Goal: Transaction & Acquisition: Purchase product/service

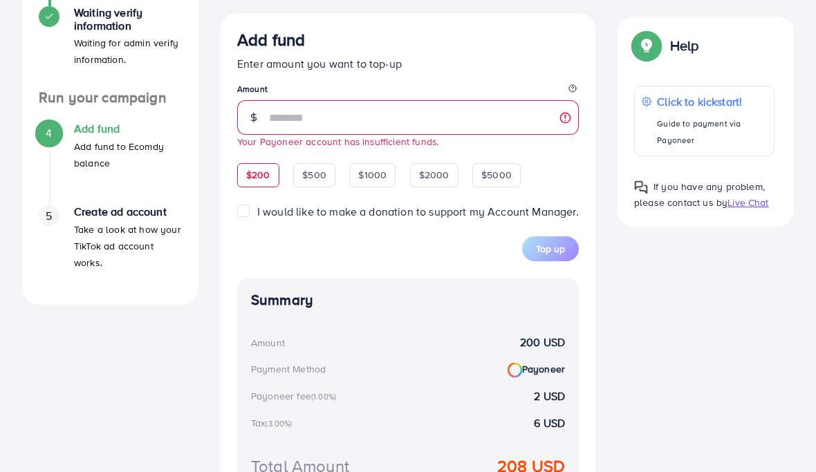
scroll to position [347, 0]
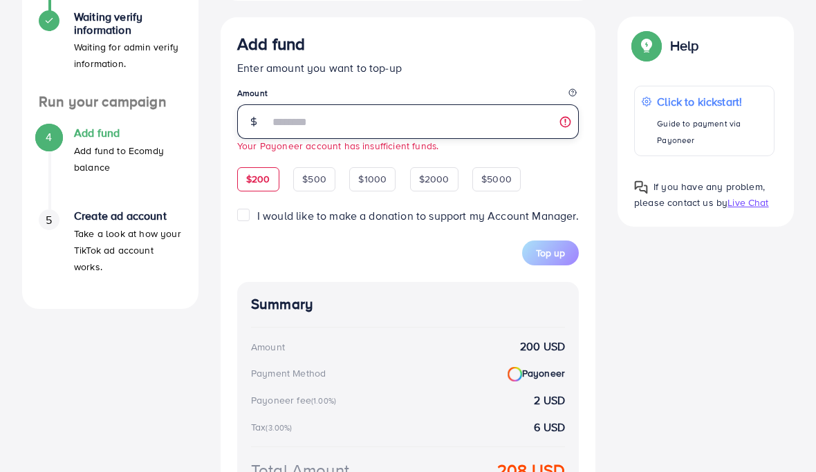
click at [295, 121] on input "***" at bounding box center [424, 121] width 310 height 35
drag, startPoint x: 295, startPoint y: 120, endPoint x: 255, endPoint y: 120, distance: 40.8
click at [255, 120] on div "***" at bounding box center [408, 121] width 342 height 35
type input "****"
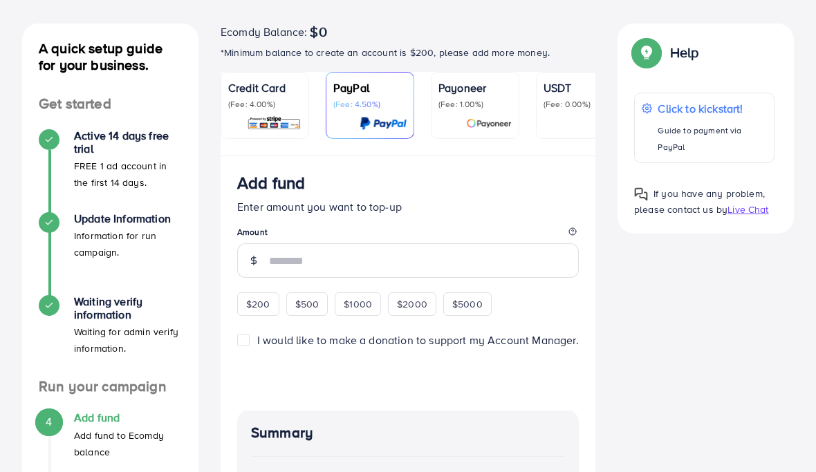
scroll to position [66, 0]
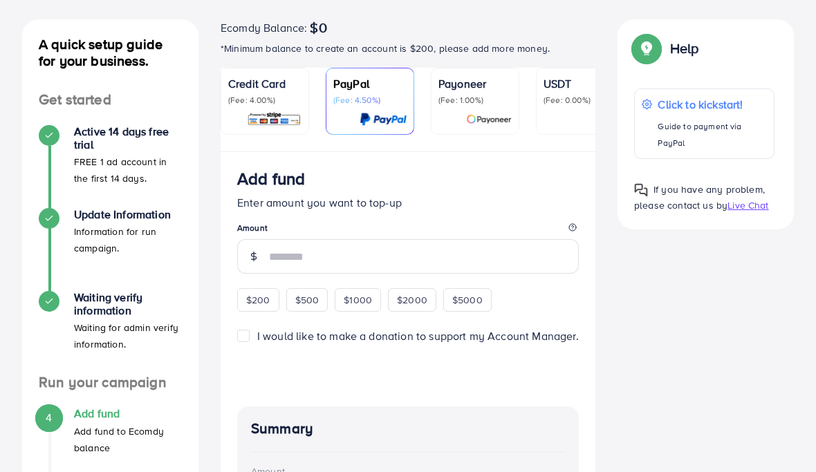
click at [469, 111] on img at bounding box center [489, 119] width 46 height 16
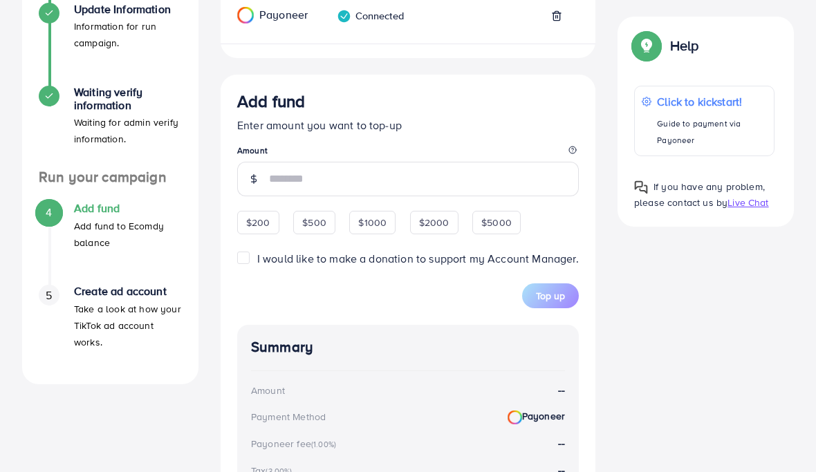
scroll to position [287, 0]
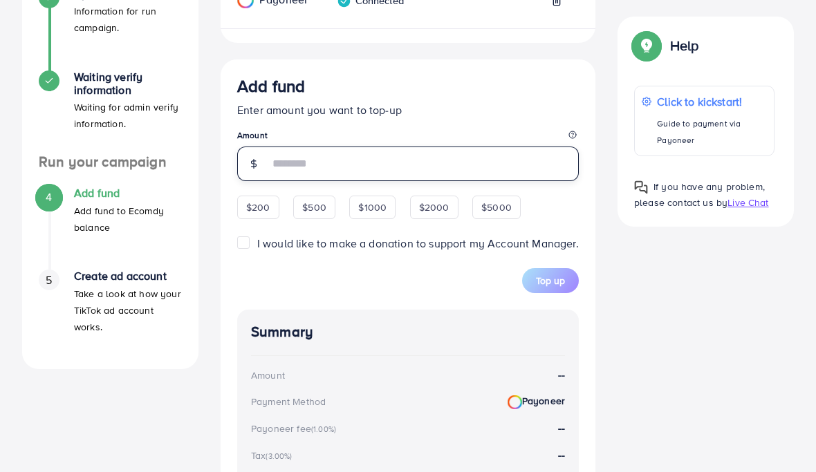
click at [296, 165] on input "number" at bounding box center [424, 164] width 310 height 35
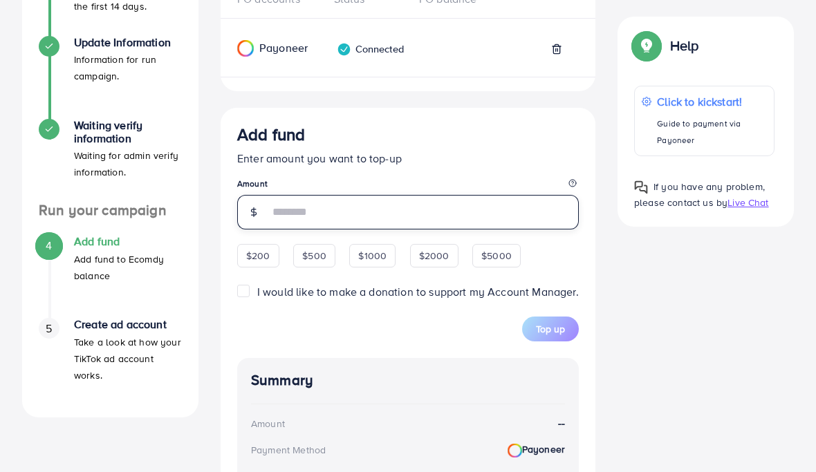
scroll to position [259, 0]
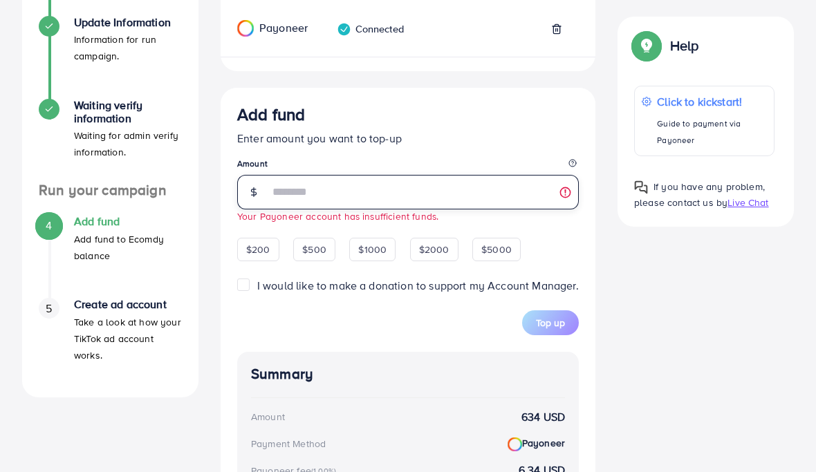
type input "****"
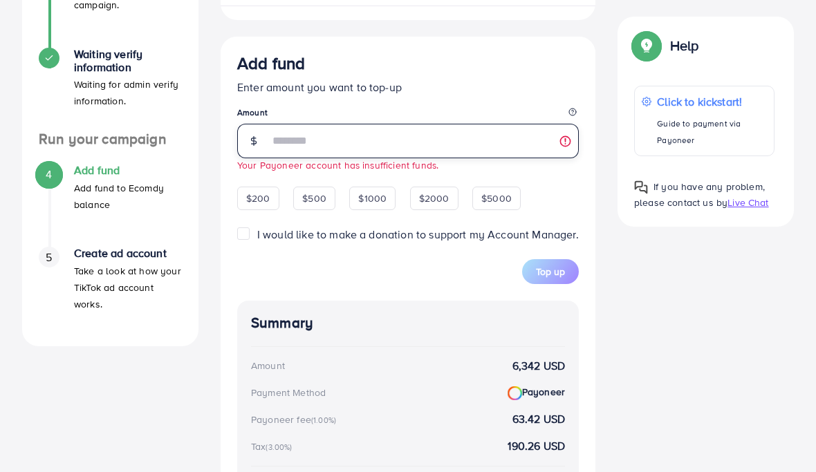
scroll to position [304, 0]
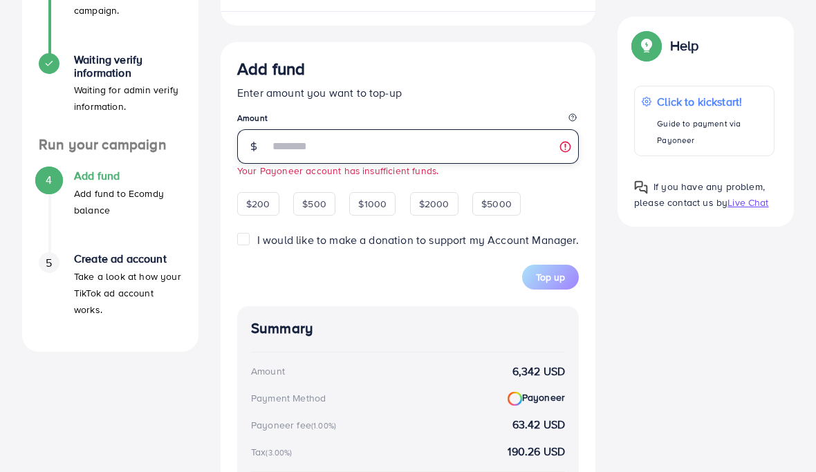
drag, startPoint x: 323, startPoint y: 151, endPoint x: 223, endPoint y: 149, distance: 100.3
click at [223, 149] on div "Add fund Enter amount you want to top-up Amount **** Your Payoneer account has …" at bounding box center [408, 306] width 375 height 529
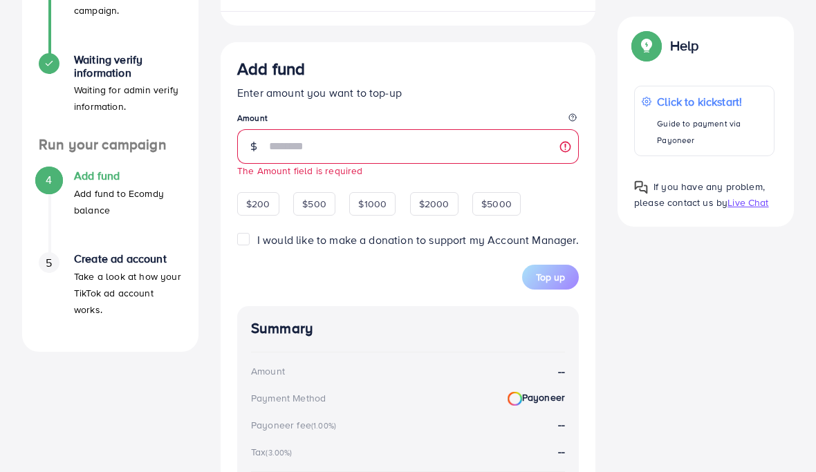
click at [368, 96] on p "Enter amount you want to top-up" at bounding box center [408, 92] width 342 height 17
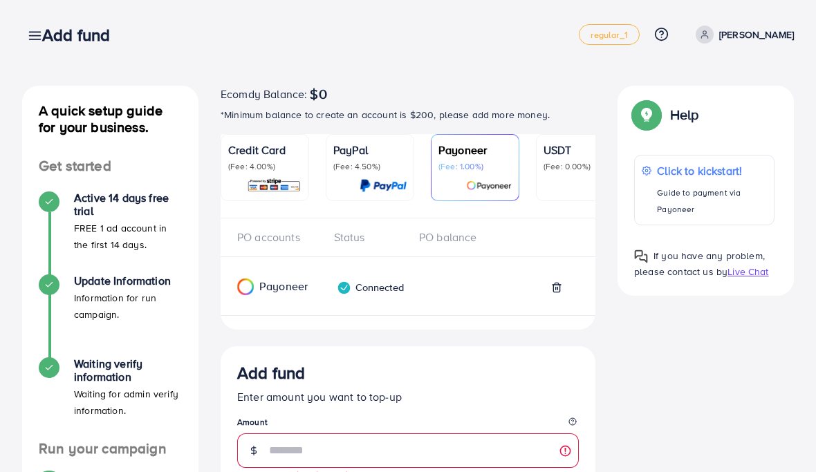
scroll to position [8, 0]
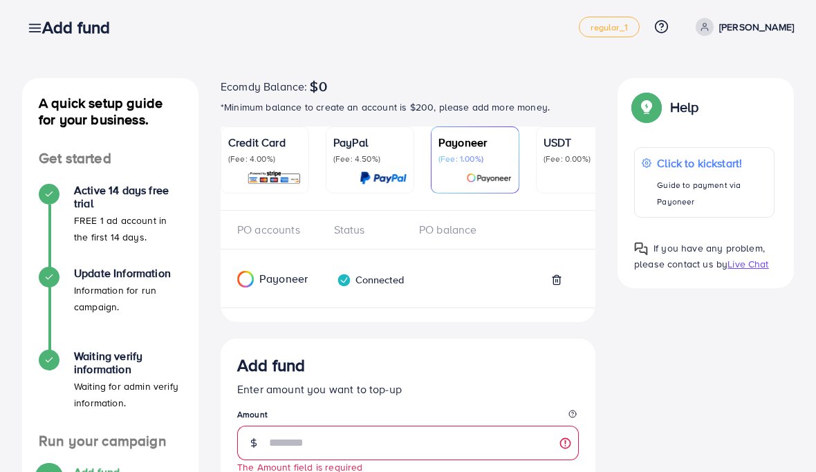
click at [553, 155] on p "(Fee: 0.00%)" at bounding box center [580, 159] width 73 height 11
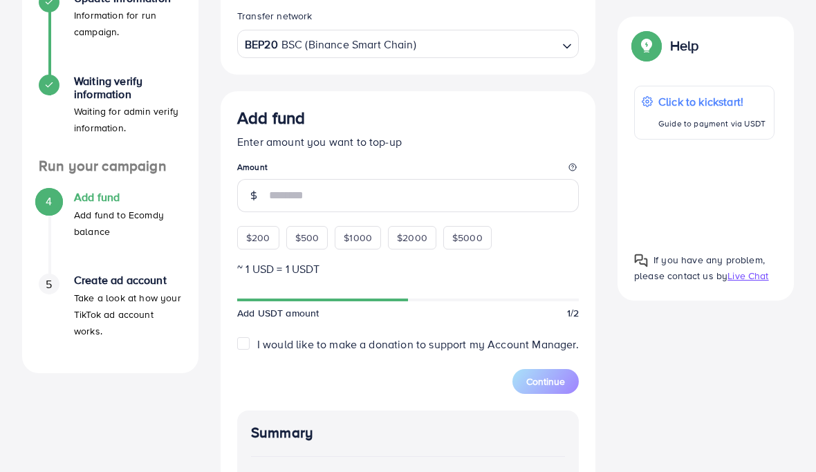
scroll to position [328, 0]
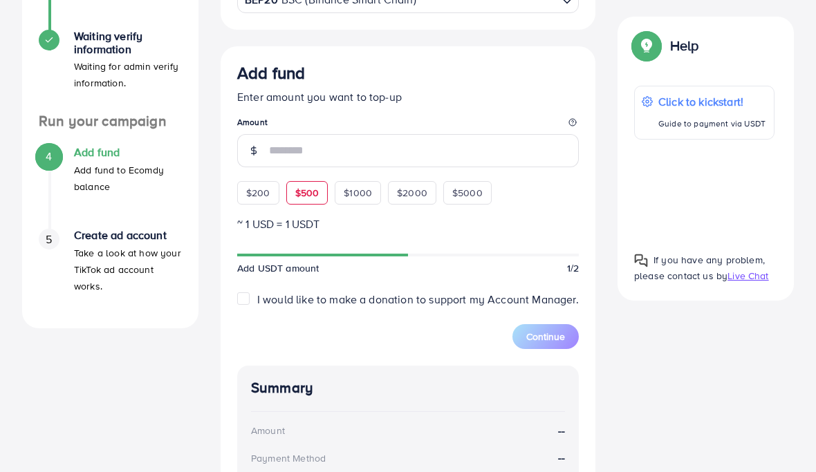
click at [286, 201] on div "$500" at bounding box center [307, 193] width 42 height 24
type input "***"
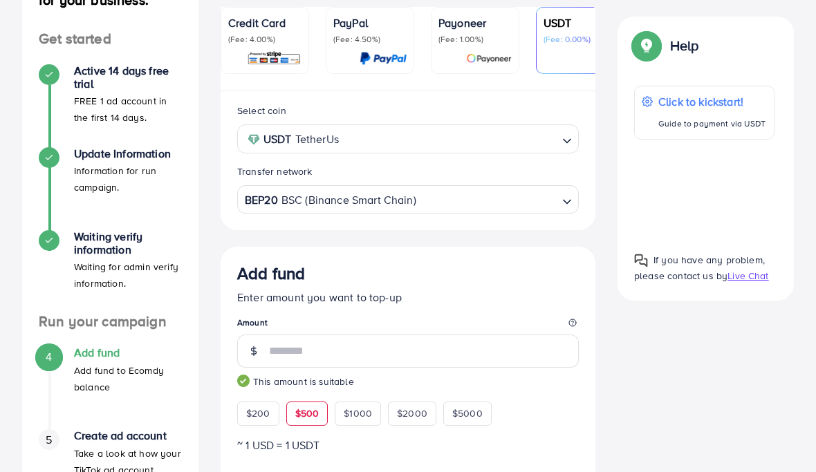
scroll to position [98, 0]
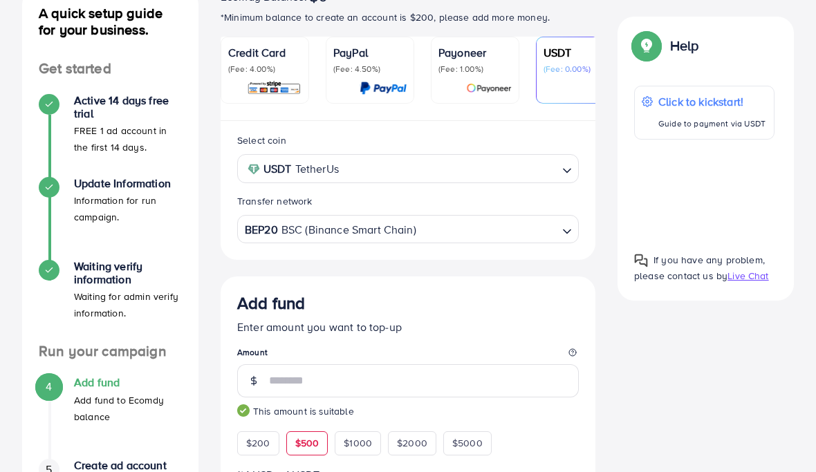
drag, startPoint x: 378, startPoint y: 116, endPoint x: 410, endPoint y: 118, distance: 32.6
click at [410, 118] on ul "Credit Card (Fee: 4.00%) PayPal (Fee: 4.50%) Payoneer (Fee: 1.00%) USDT (Fee: 0…" at bounding box center [408, 79] width 375 height 84
drag, startPoint x: 415, startPoint y: 126, endPoint x: 423, endPoint y: 126, distance: 7.6
click at [423, 126] on div "Select coin USDT TetherUs Loading... Transfer network BEP20 BSC (Binance Smart …" at bounding box center [408, 190] width 375 height 139
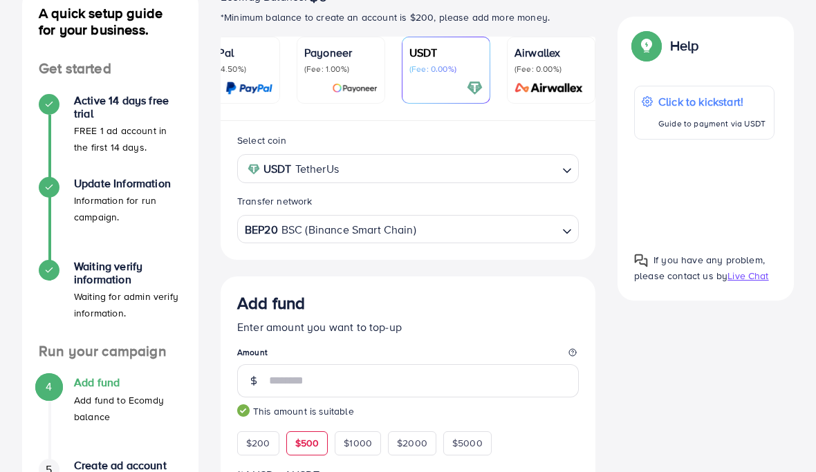
click at [553, 86] on img at bounding box center [548, 88] width 77 height 16
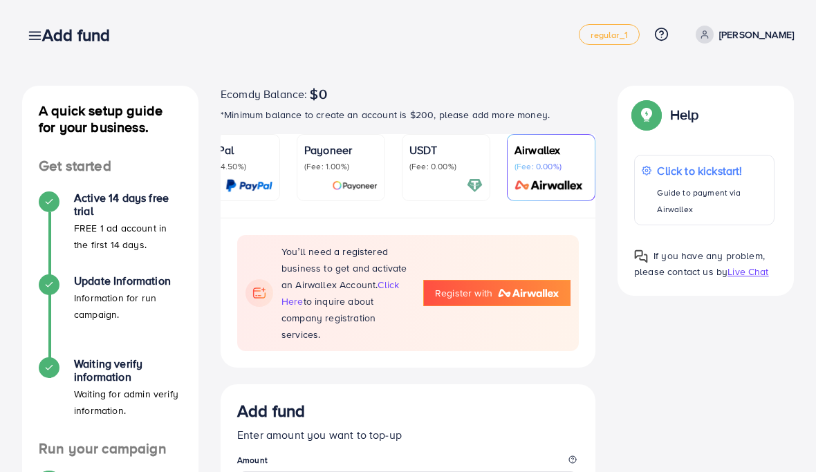
click at [740, 39] on p "[PERSON_NAME]" at bounding box center [756, 34] width 75 height 17
click at [616, 39] on span "regular_1" at bounding box center [609, 34] width 37 height 9
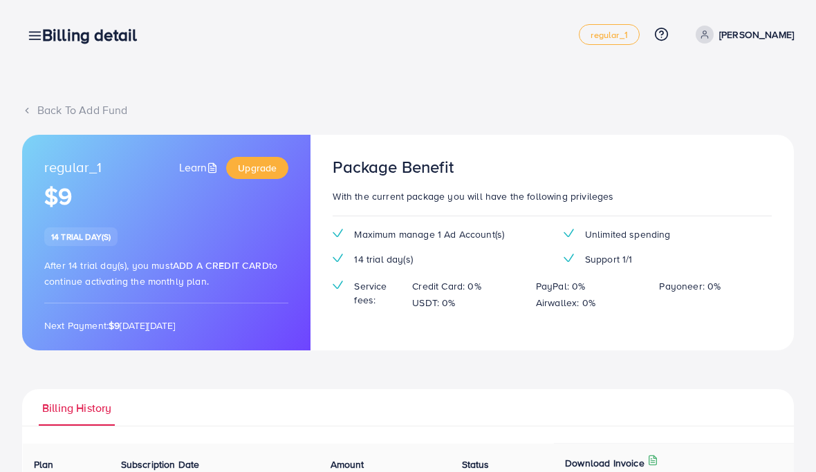
click at [26, 35] on link at bounding box center [32, 34] width 20 height 17
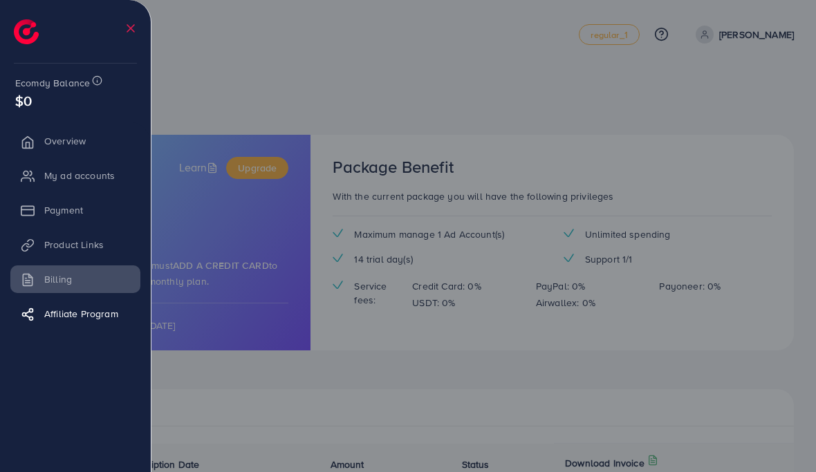
click at [82, 147] on li "Overview" at bounding box center [75, 141] width 151 height 28
click at [129, 21] on icon at bounding box center [131, 28] width 14 height 14
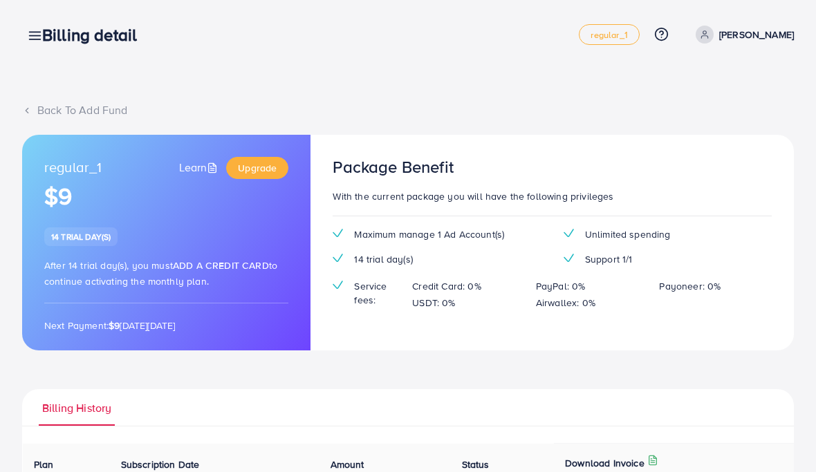
click at [757, 38] on p "[PERSON_NAME]" at bounding box center [756, 34] width 75 height 17
click at [627, 34] on span "regular_1" at bounding box center [609, 34] width 37 height 9
click at [710, 35] on icon at bounding box center [705, 35] width 10 height 10
click at [50, 107] on div "Back To Add Fund" at bounding box center [408, 110] width 772 height 16
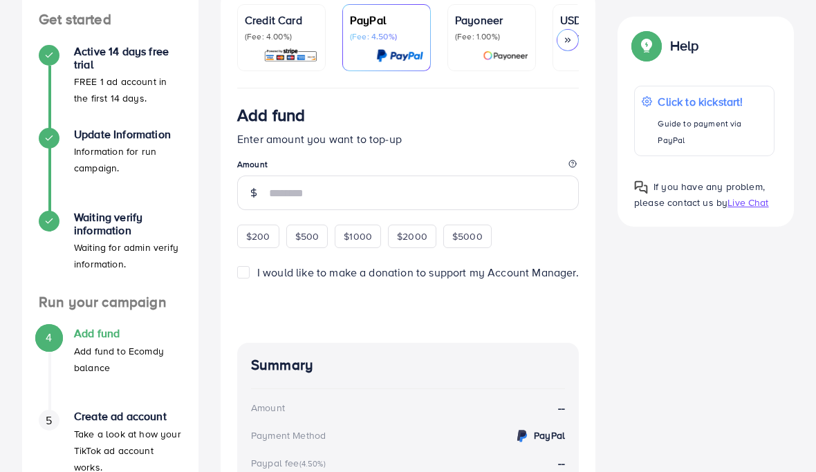
scroll to position [122, 0]
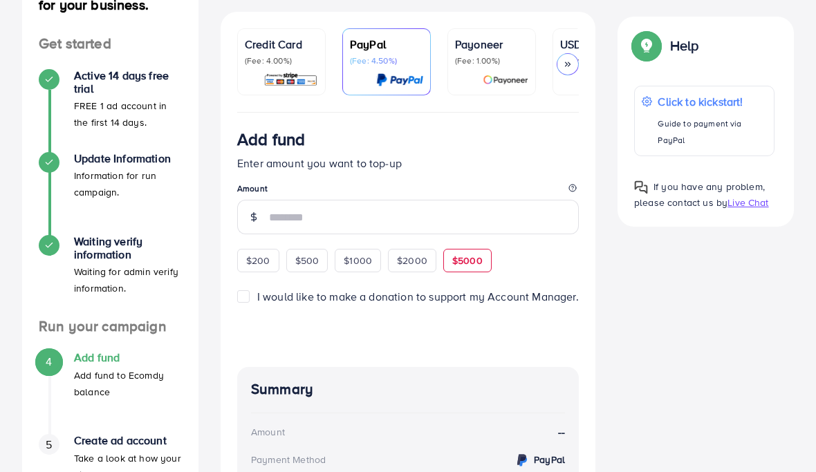
click at [463, 263] on span "$5000" at bounding box center [467, 261] width 30 height 14
type input "****"
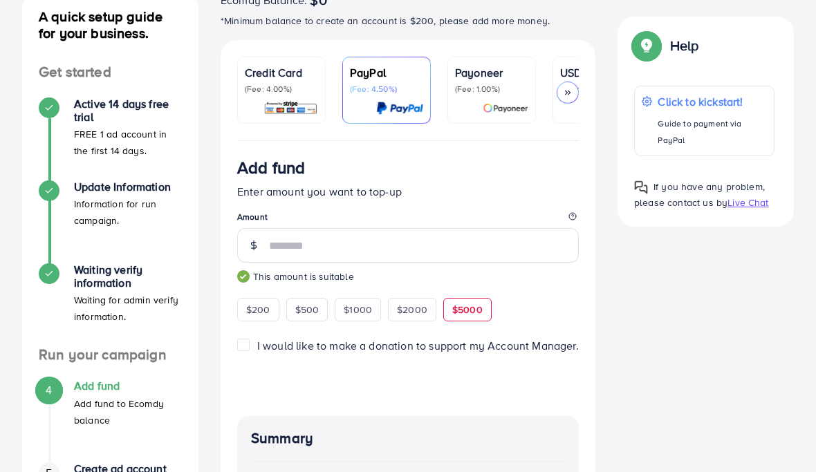
scroll to position [0, 0]
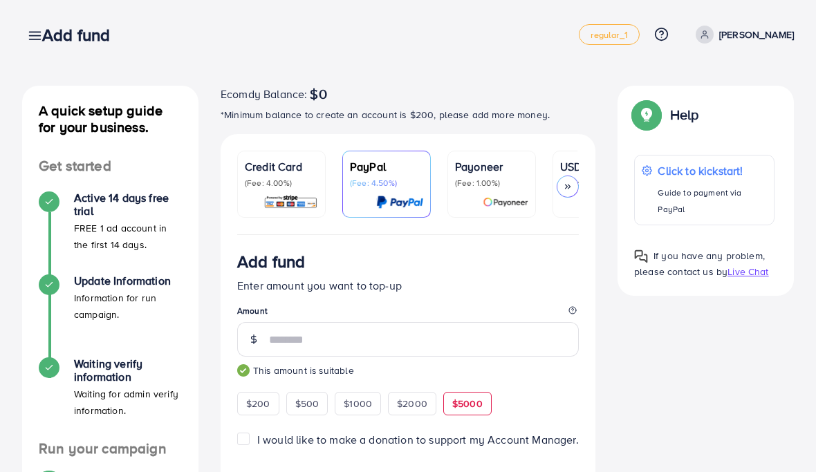
click at [485, 188] on p "(Fee: 1.00%)" at bounding box center [491, 183] width 73 height 11
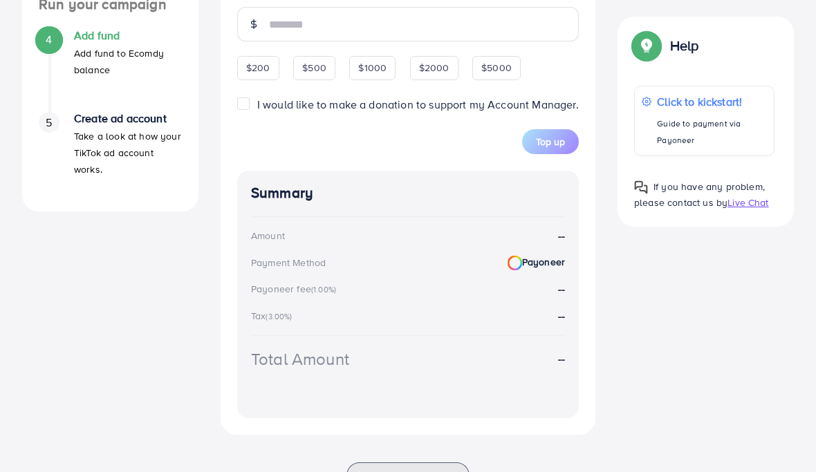
scroll to position [439, 0]
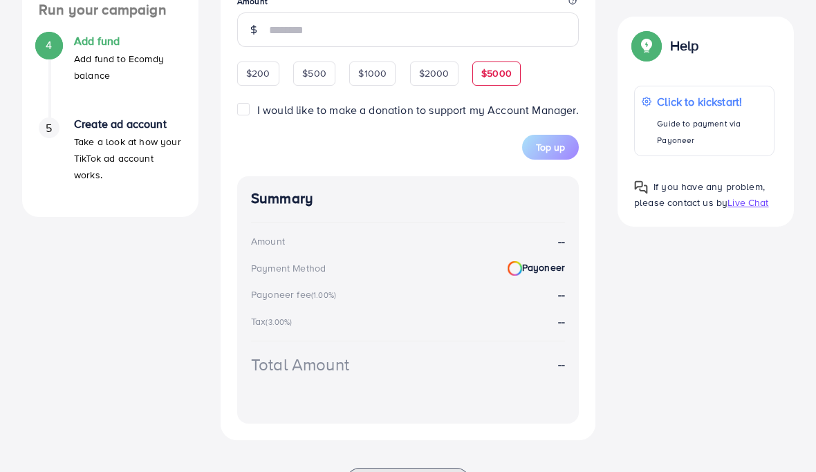
click at [495, 75] on span "$5000" at bounding box center [496, 73] width 30 height 14
type input "****"
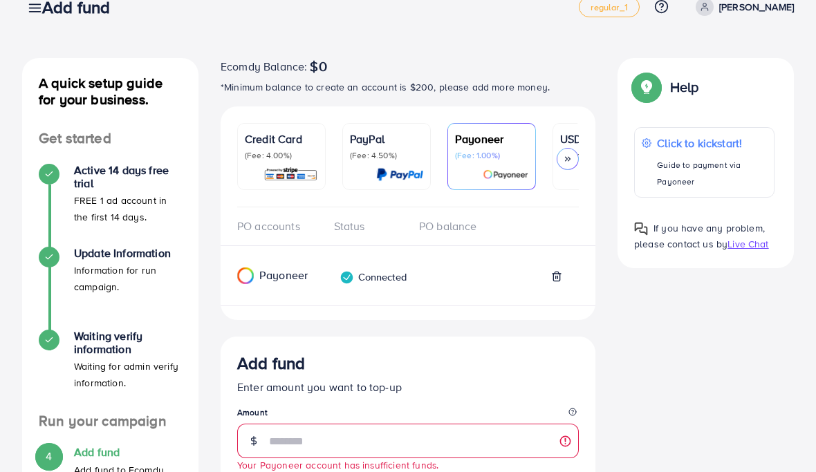
scroll to position [0, 0]
